Goal: Information Seeking & Learning: Learn about a topic

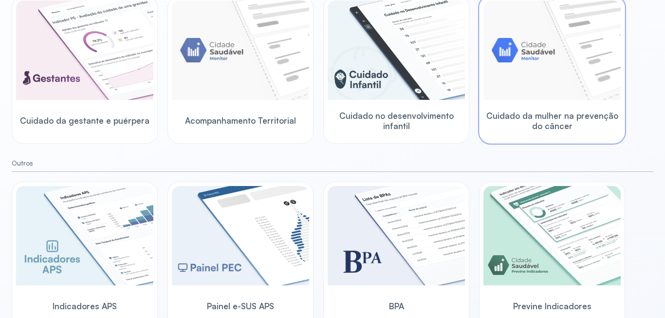
scroll to position [155, 0]
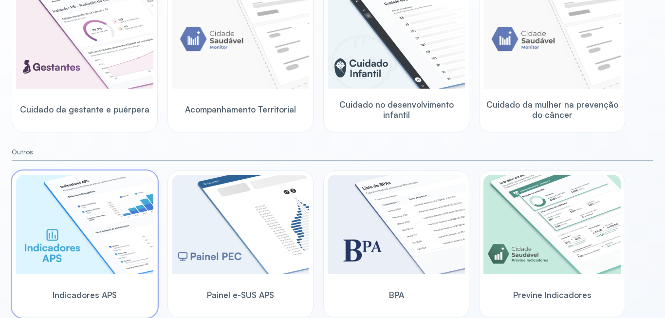
click at [59, 253] on img at bounding box center [84, 224] width 137 height 99
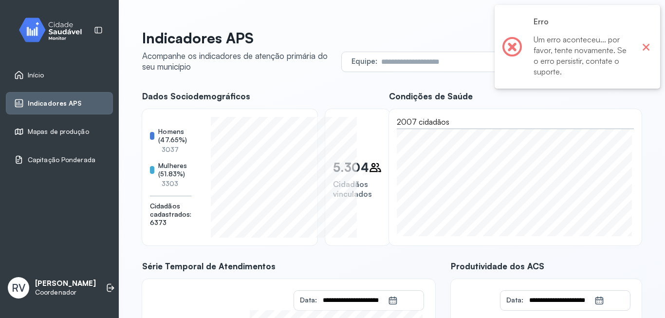
click at [646, 44] on button "×" at bounding box center [645, 46] width 13 height 13
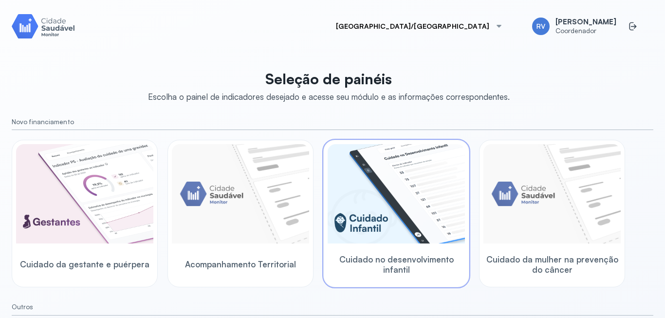
click at [383, 224] on img at bounding box center [395, 193] width 137 height 99
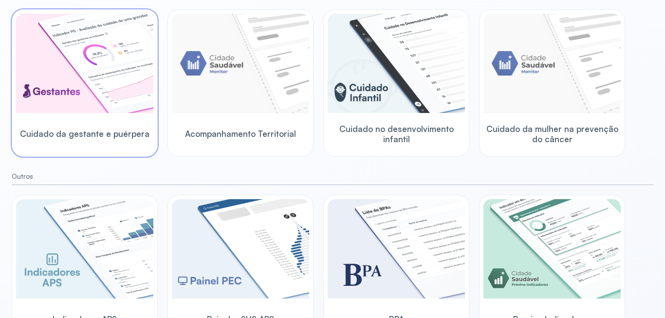
scroll to position [155, 0]
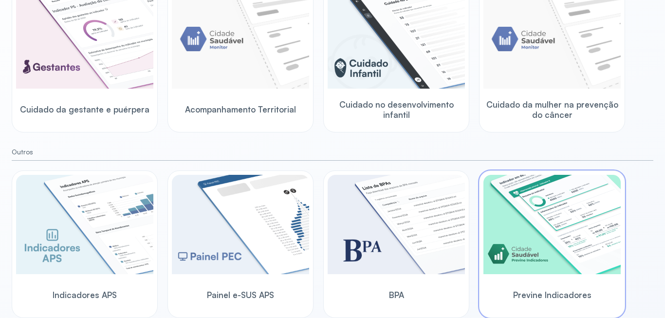
click at [578, 245] on img at bounding box center [551, 224] width 137 height 99
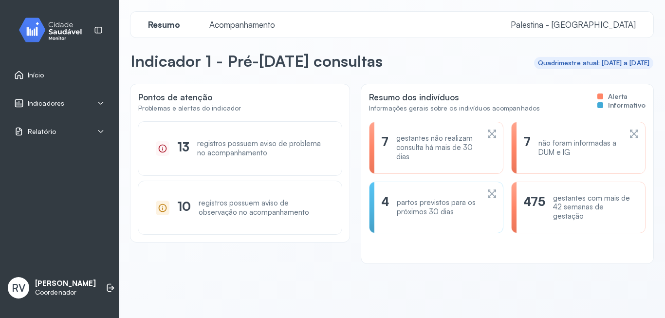
click at [106, 100] on div "Indicadores" at bounding box center [59, 103] width 107 height 22
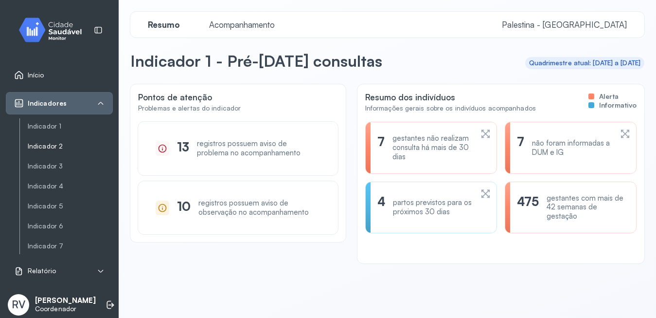
click at [68, 147] on link "Indicador 2" at bounding box center [70, 146] width 85 height 8
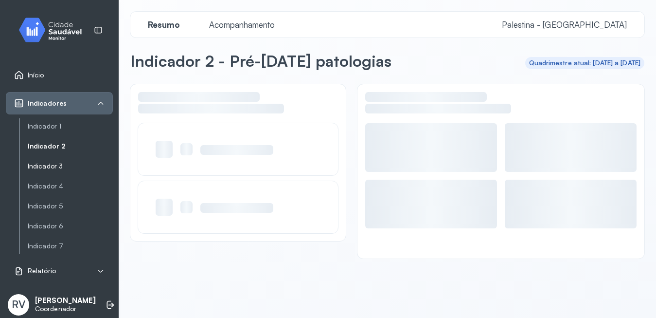
click at [57, 180] on link "Indicador 3" at bounding box center [70, 186] width 85 height 12
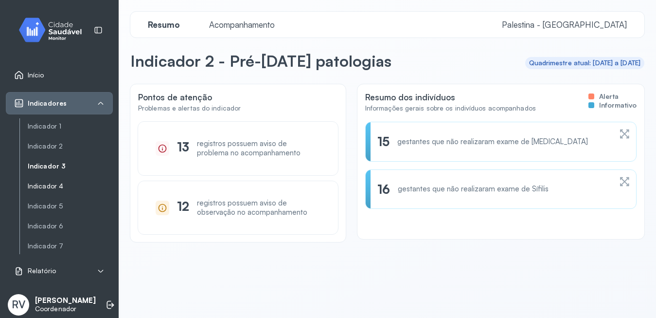
click at [56, 186] on link "Indicador 4" at bounding box center [70, 186] width 85 height 8
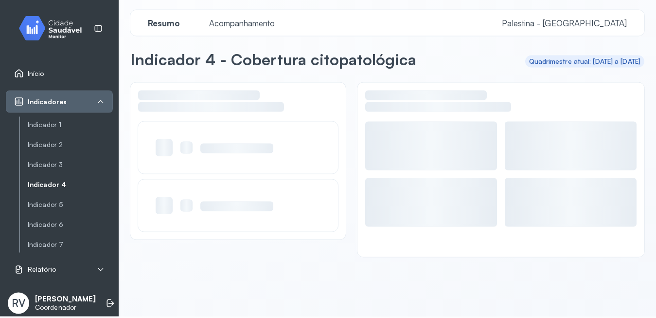
scroll to position [6, 0]
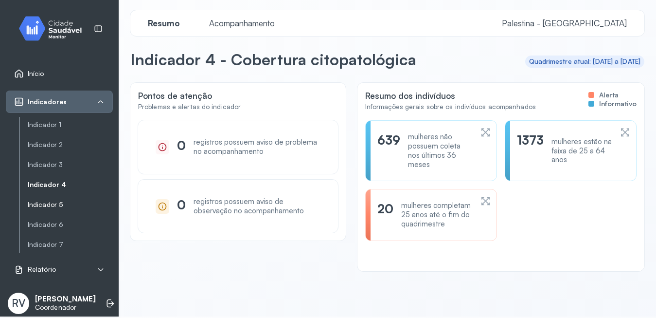
click at [53, 200] on link "Indicador 5" at bounding box center [70, 204] width 85 height 8
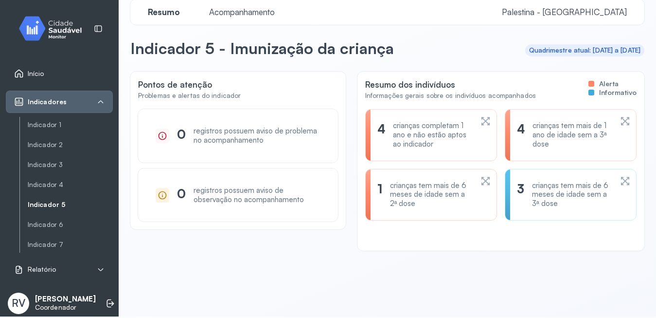
scroll to position [18, 0]
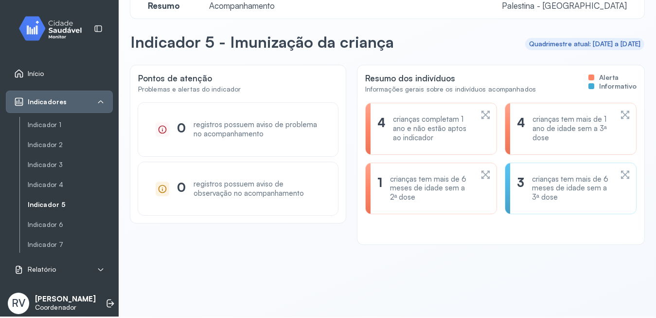
click at [421, 127] on div "crianças completam 1 ano e não estão aptos ao indicador" at bounding box center [433, 128] width 80 height 27
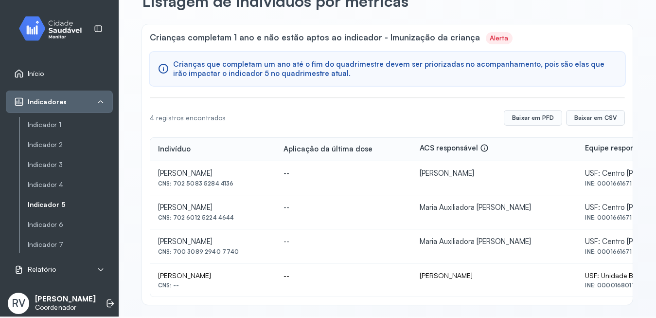
scroll to position [64, 0]
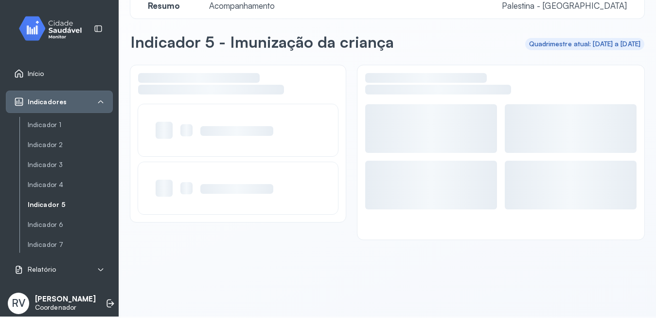
scroll to position [18, 0]
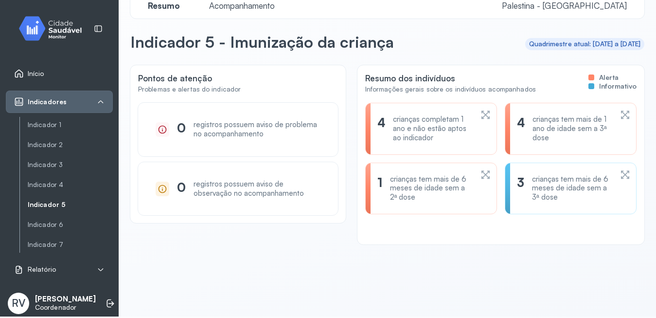
click at [575, 133] on div "crianças tem mais de 1 ano de idade sem a 3ª dose" at bounding box center [573, 128] width 80 height 27
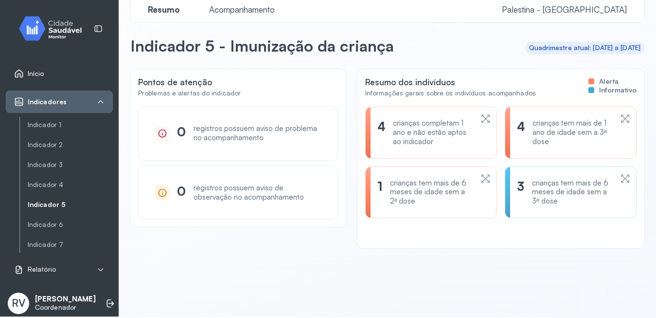
scroll to position [18, 0]
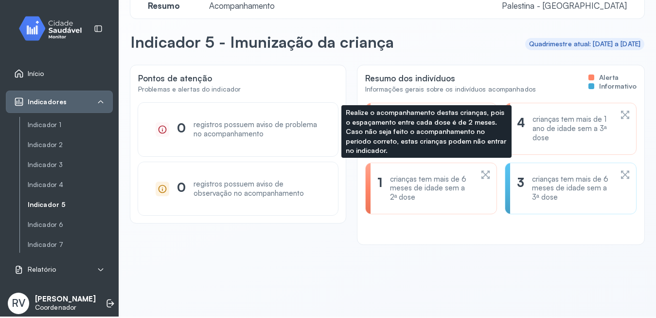
click at [426, 187] on div "crianças tem mais de 6 meses de idade sem a 2ª dose" at bounding box center [431, 188] width 83 height 27
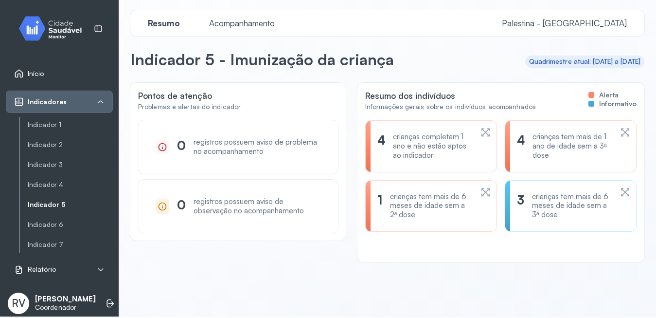
click at [554, 213] on div "crianças tem mais de 6 meses de idade sem a 3ª dose" at bounding box center [572, 205] width 80 height 27
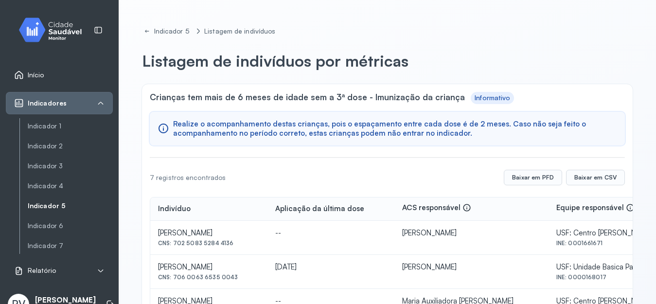
click at [600, 66] on header "Listagem de indivíduos por métricas" at bounding box center [387, 62] width 491 height 23
